Goal: Check status: Check status

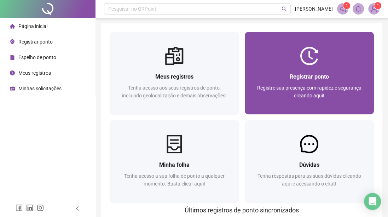
drag, startPoint x: 0, startPoint y: 0, endPoint x: 310, endPoint y: 64, distance: 316.8
click at [310, 64] on img at bounding box center [309, 56] width 18 height 18
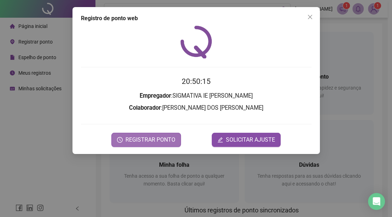
click at [151, 140] on span "REGISTRAR PONTO" at bounding box center [150, 139] width 50 height 8
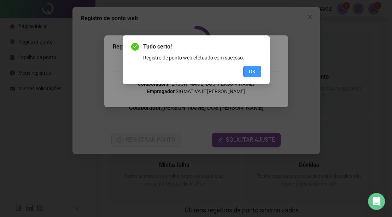
click at [252, 71] on span "OK" at bounding box center [252, 72] width 7 height 8
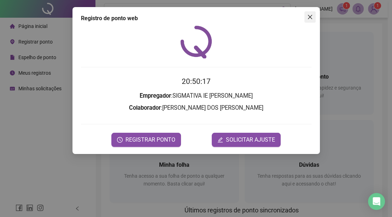
click at [314, 11] on button "Close" at bounding box center [309, 16] width 11 height 11
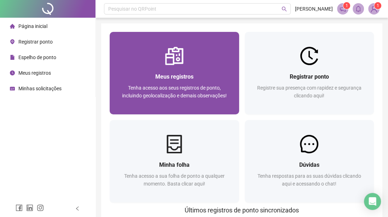
click at [162, 72] on div "Meus registros" at bounding box center [174, 76] width 112 height 9
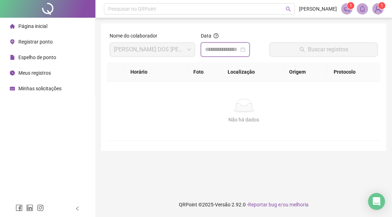
click at [222, 52] on input at bounding box center [222, 49] width 34 height 8
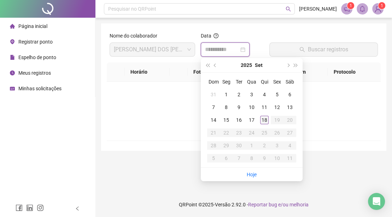
type input "**********"
click at [263, 119] on div "18" at bounding box center [264, 120] width 8 height 8
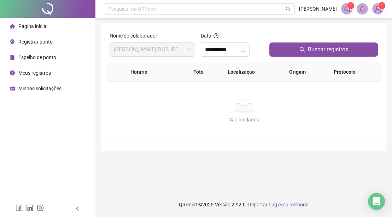
click at [304, 58] on div "Buscar registros" at bounding box center [323, 47] width 114 height 30
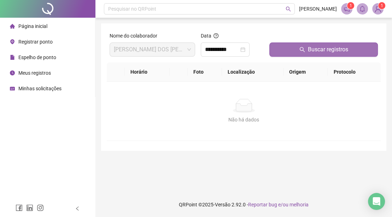
click at [304, 53] on button "Buscar registros" at bounding box center [323, 49] width 108 height 14
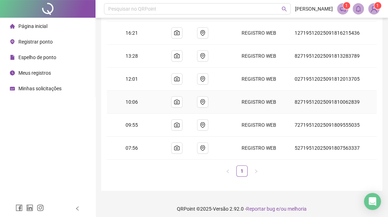
scroll to position [110, 0]
